Goal: Information Seeking & Learning: Find specific fact

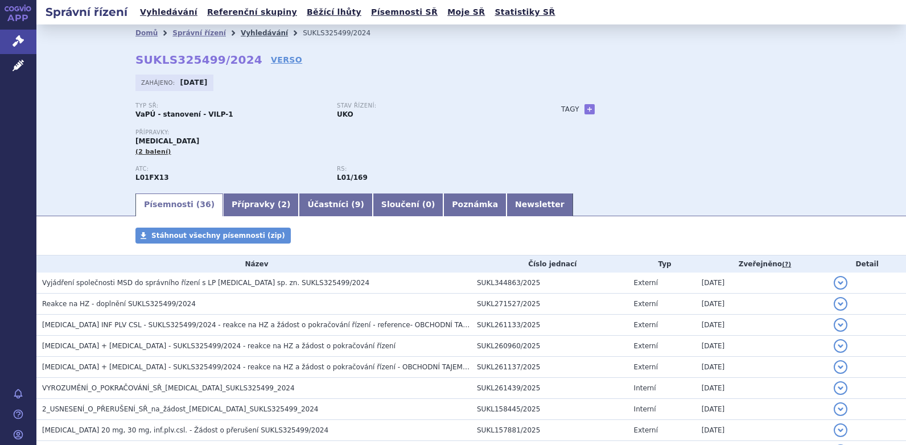
click at [246, 34] on link "Vyhledávání" at bounding box center [264, 33] width 47 height 8
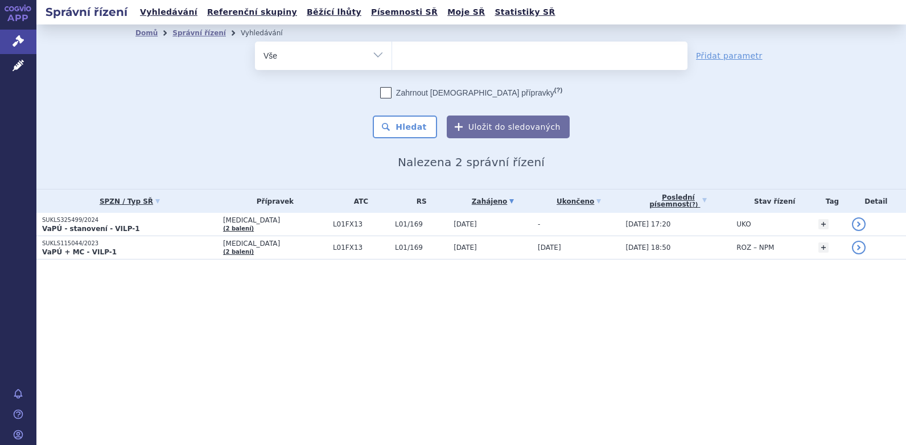
select select
type input "Vy"
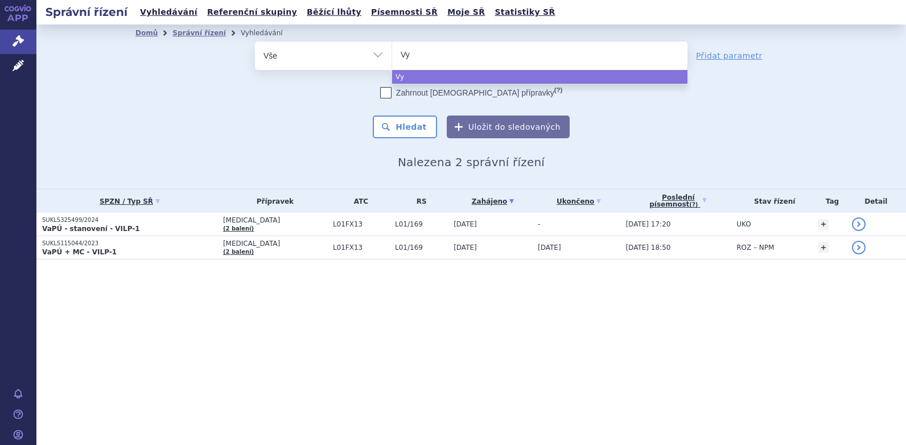
type input "Vyl"
type input "Vyloy"
select select "Vyloy"
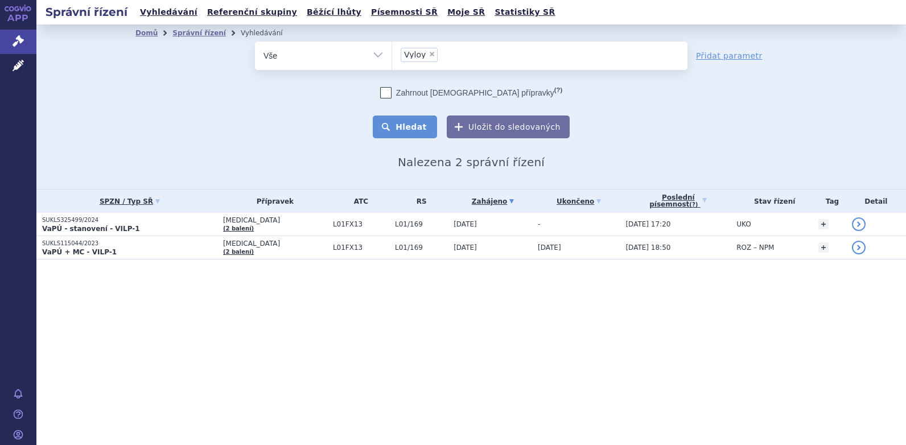
click at [417, 131] on button "Hledat" at bounding box center [405, 127] width 64 height 23
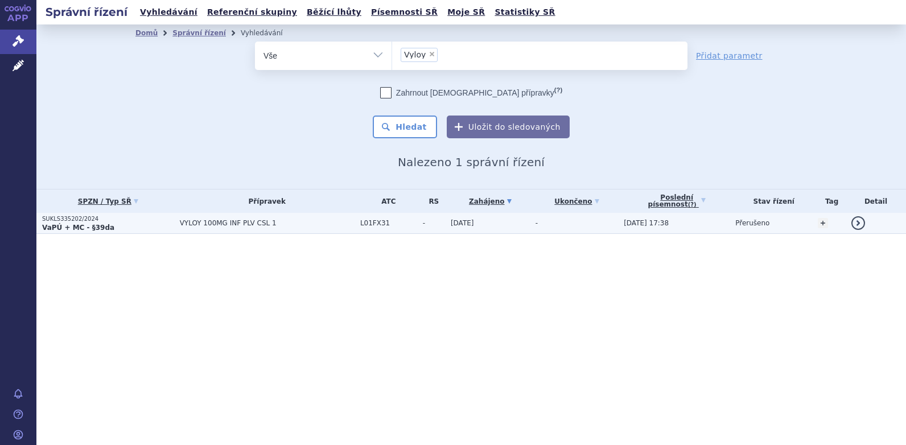
click at [223, 223] on span "VYLOY 100MG INF PLV CSL 1" at bounding box center [267, 223] width 175 height 8
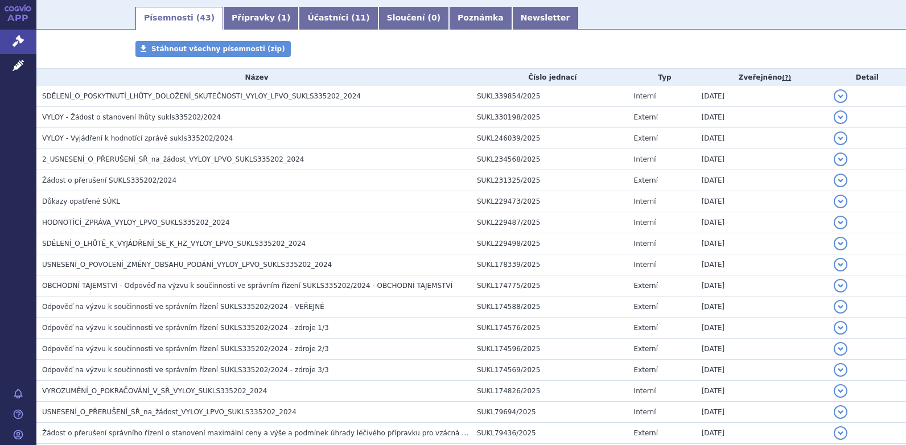
scroll to position [170, 0]
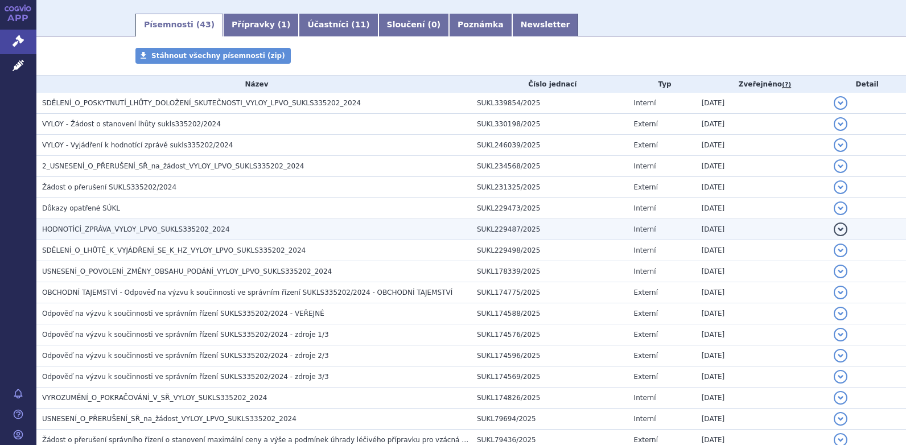
click at [74, 233] on span "HODNOTÍCÍ_ZPRÁVA_VYLOY_LPVO_SUKLS335202_2024" at bounding box center [136, 229] width 188 height 8
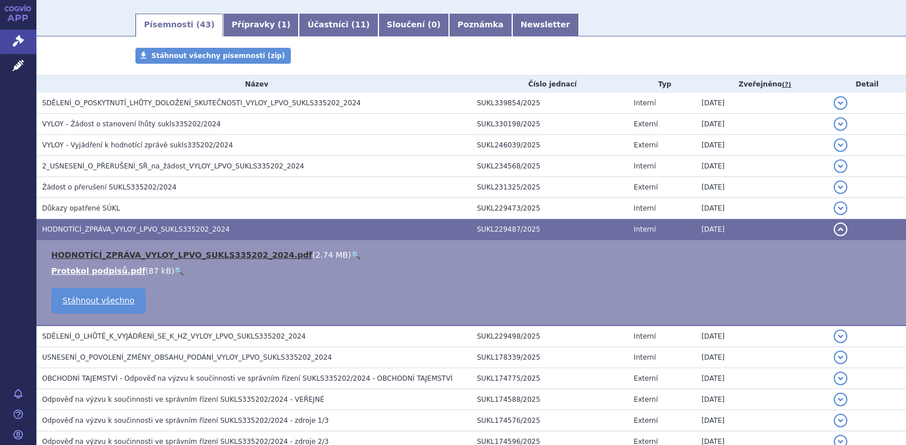
click at [81, 254] on link "HODNOTÍCÍ_ZPRÁVA_VYLOY_LPVO_SUKLS335202_2024.pdf" at bounding box center [181, 254] width 261 height 9
